Goal: Navigation & Orientation: Understand site structure

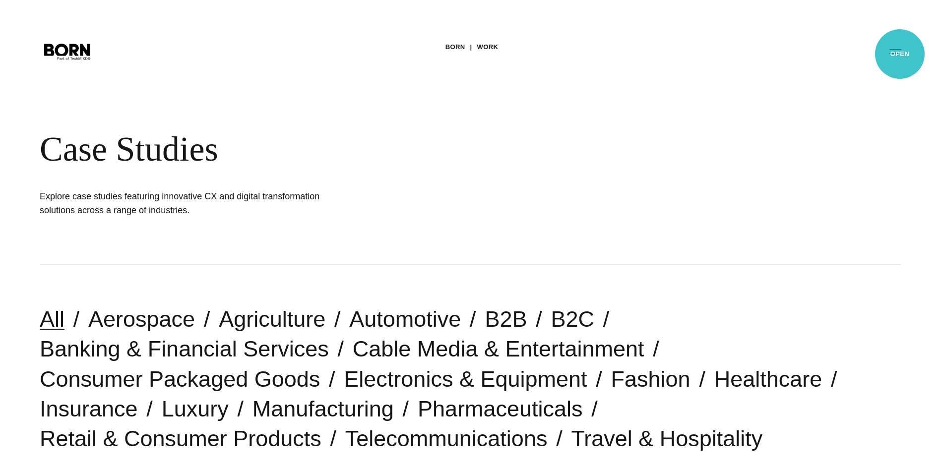
click at [900, 54] on button "Primary Menu" at bounding box center [896, 51] width 24 height 21
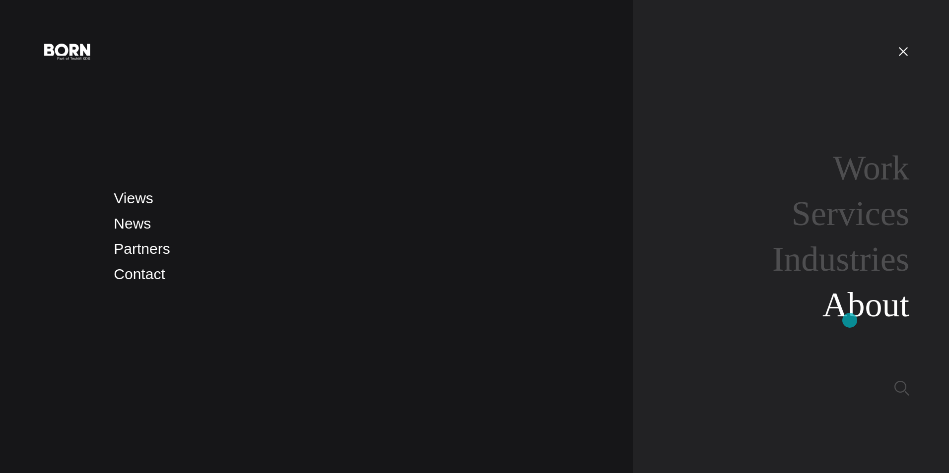
click at [849, 321] on link "About" at bounding box center [865, 305] width 87 height 38
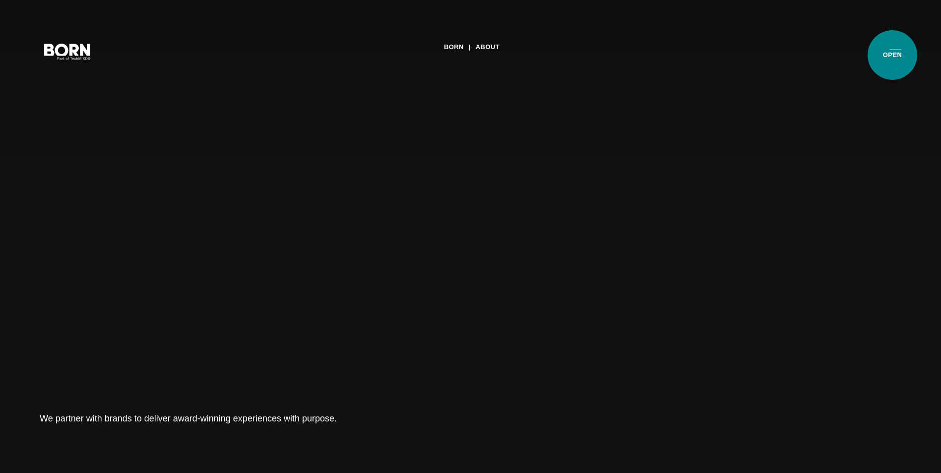
click at [893, 55] on button "Primary Menu" at bounding box center [896, 51] width 24 height 21
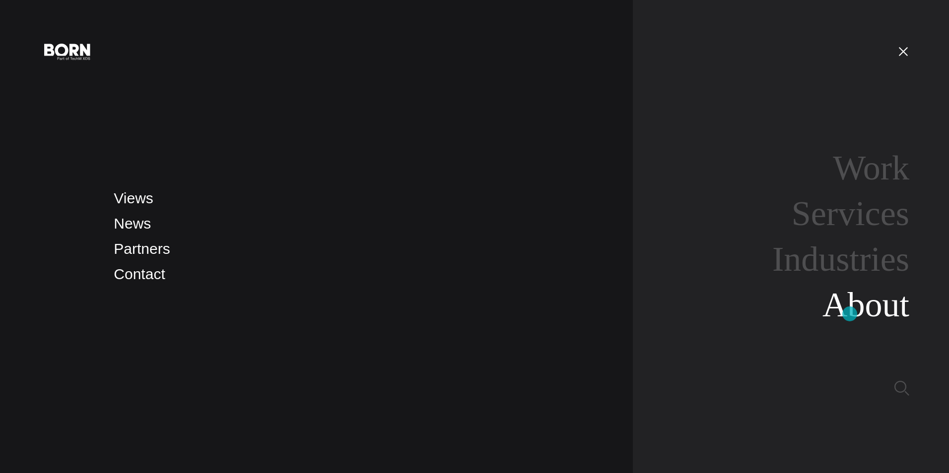
click at [849, 314] on link "About" at bounding box center [865, 305] width 87 height 38
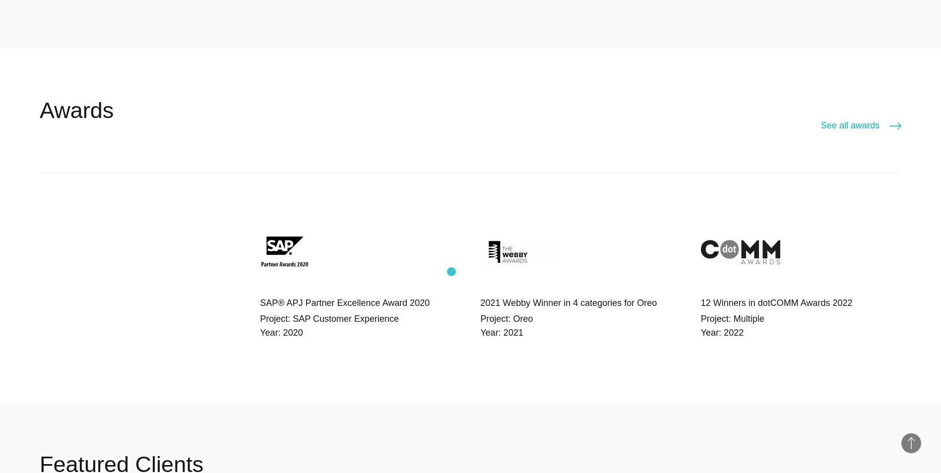
scroll to position [2183, 0]
